Goal: Task Accomplishment & Management: Manage account settings

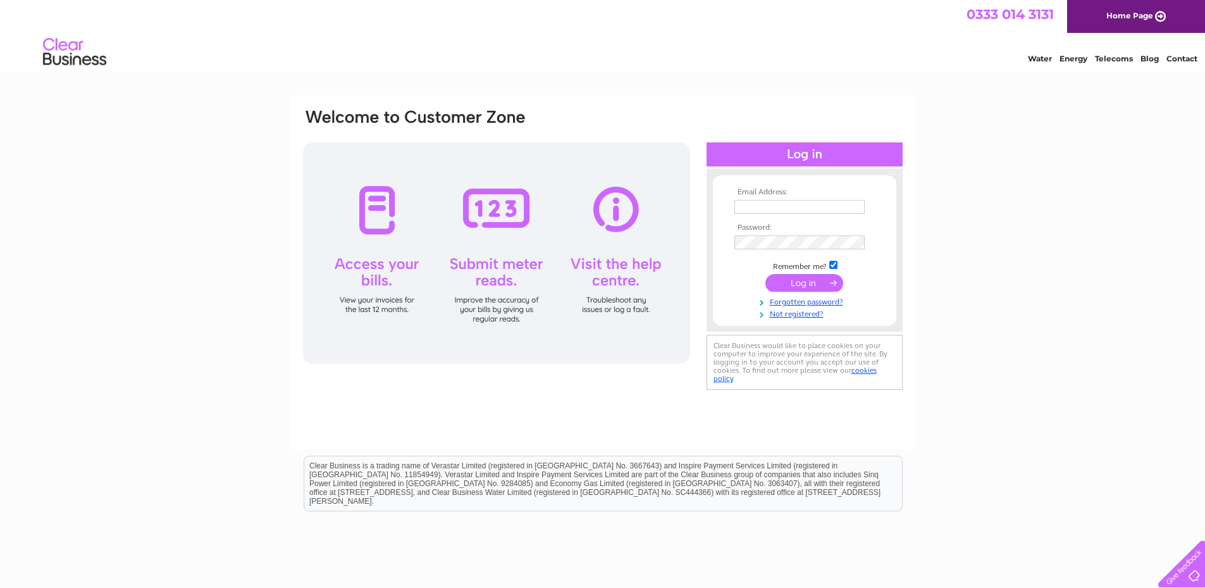
type input "[PERSON_NAME][EMAIL_ADDRESS][DOMAIN_NAME]"
click at [800, 283] on input "submit" at bounding box center [805, 283] width 78 height 18
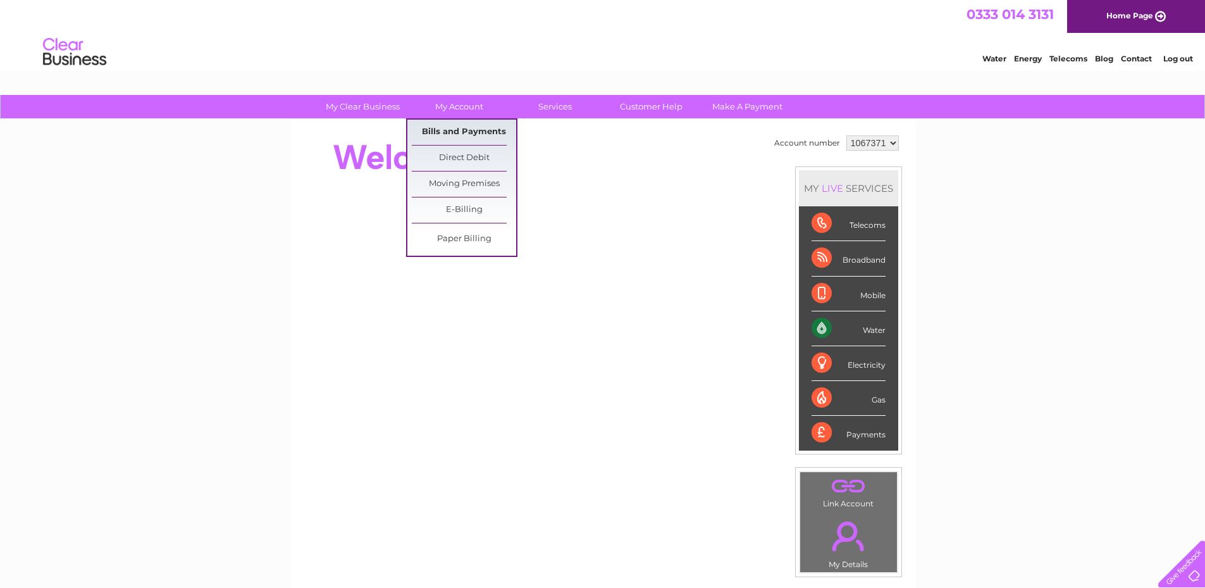
click at [444, 130] on link "Bills and Payments" at bounding box center [464, 132] width 104 height 25
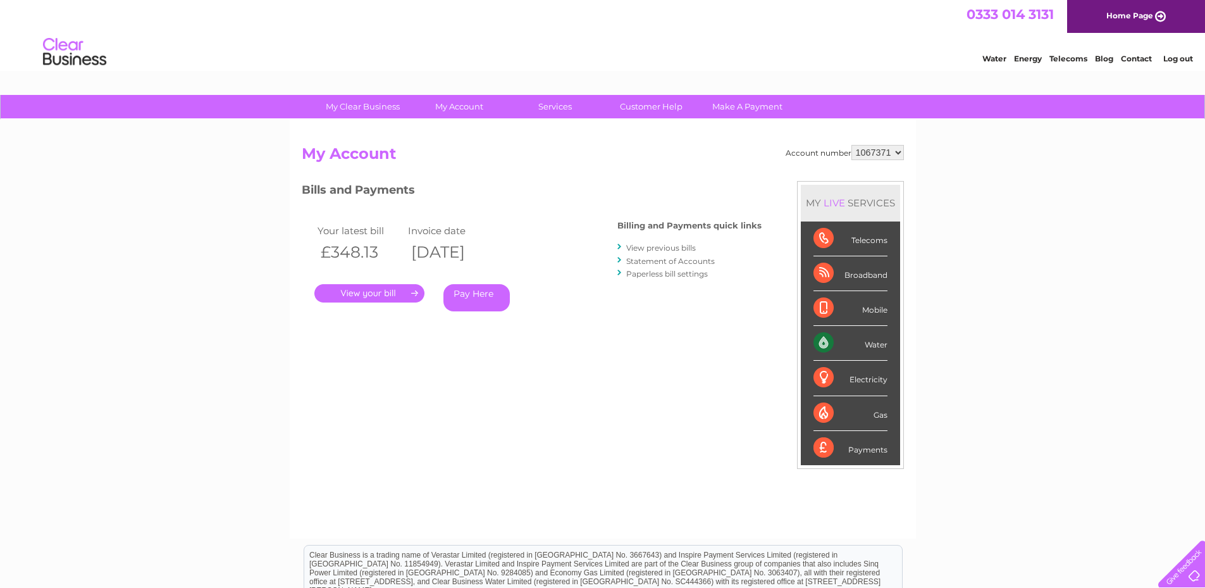
click at [389, 294] on link "." at bounding box center [369, 293] width 110 height 18
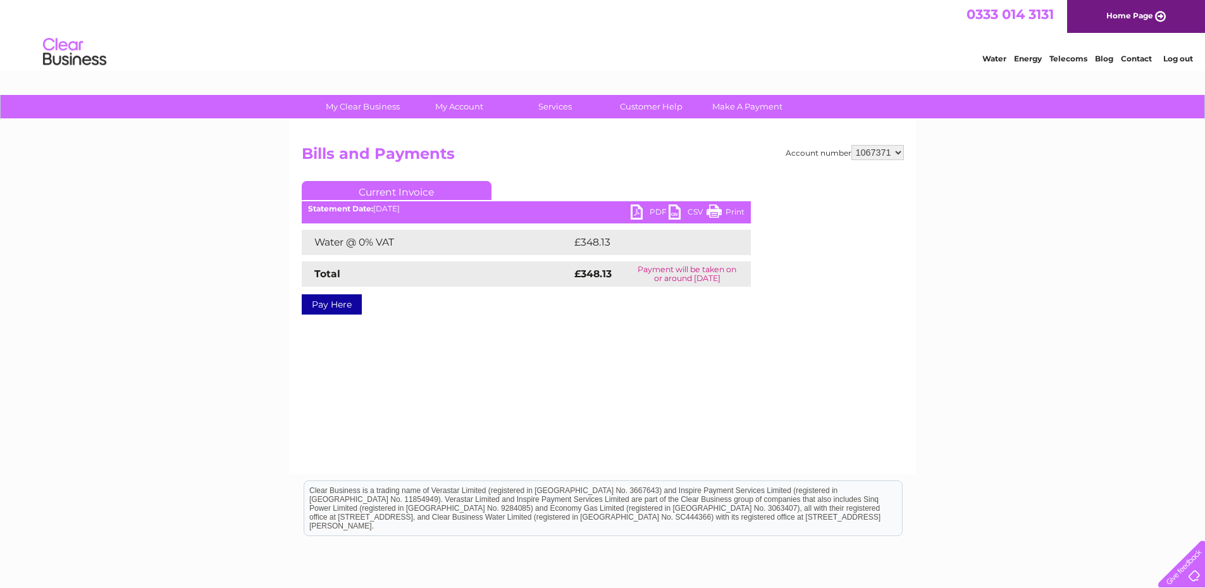
click at [635, 207] on link "PDF" at bounding box center [650, 213] width 38 height 18
click at [1181, 63] on link "Log out" at bounding box center [1179, 58] width 30 height 9
